Goal: Transaction & Acquisition: Purchase product/service

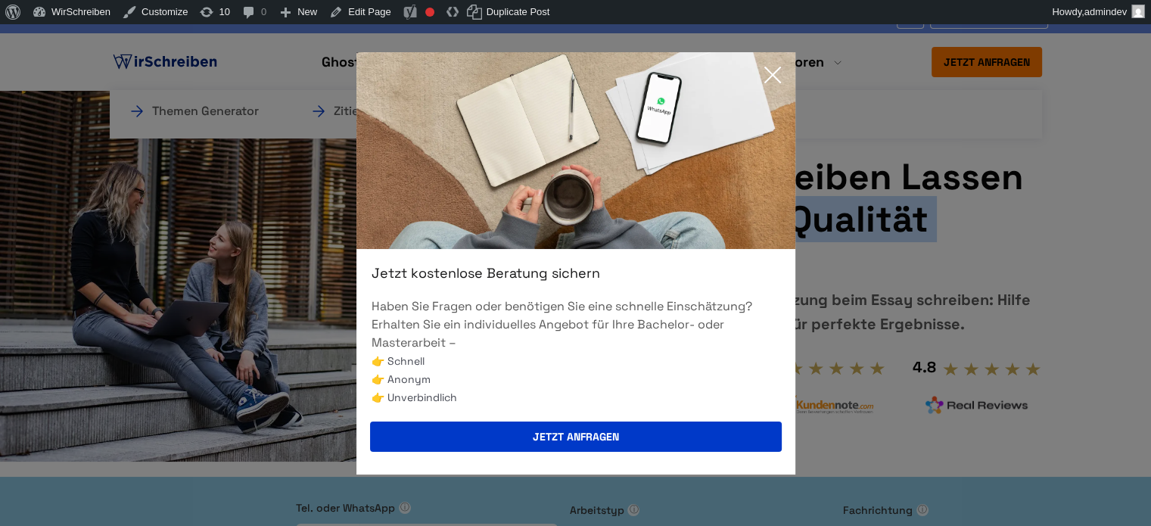
drag, startPoint x: 778, startPoint y: 72, endPoint x: 755, endPoint y: 76, distance: 23.0
click at [778, 72] on icon at bounding box center [773, 75] width 30 height 30
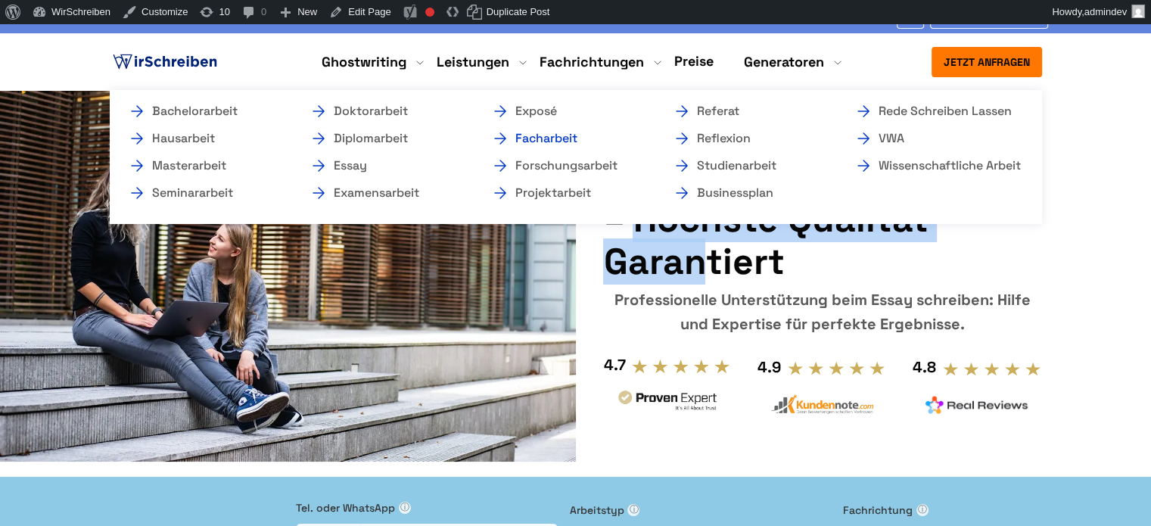
click at [543, 142] on link "Facharbeit" at bounding box center [566, 138] width 151 height 18
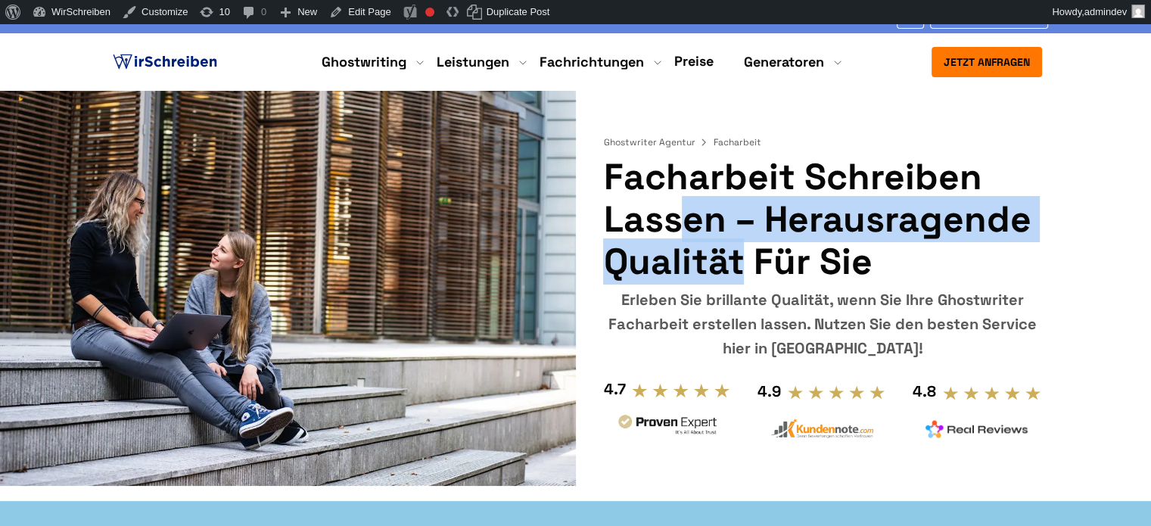
drag, startPoint x: 617, startPoint y: 178, endPoint x: 717, endPoint y: 222, distance: 109.8
click at [717, 222] on h1 "Facharbeit schreiben lassen – Herausragende Qualität für Sie" at bounding box center [822, 219] width 438 height 127
copy h1 "Facharbeit schreiben lassen"
